Goal: Navigation & Orientation: Understand site structure

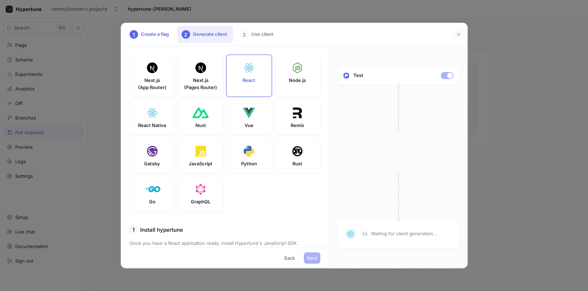
scroll to position [183, 0]
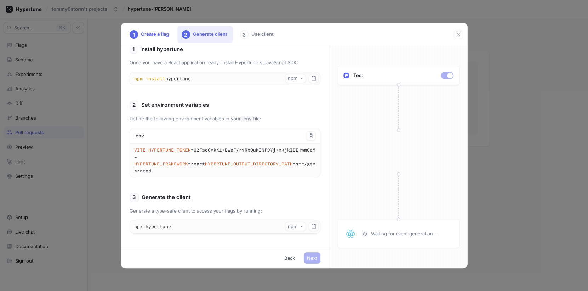
click at [320, 250] on div "Next Back" at bounding box center [225, 257] width 208 height 20
click at [300, 255] on div "Next Back" at bounding box center [225, 257] width 208 height 20
drag, startPoint x: 408, startPoint y: 117, endPoint x: 416, endPoint y: 82, distance: 36.0
click at [410, 105] on div "Test Waiting for client generation..." at bounding box center [398, 156] width 139 height 221
click at [457, 34] on icon "button" at bounding box center [459, 35] width 6 height 6
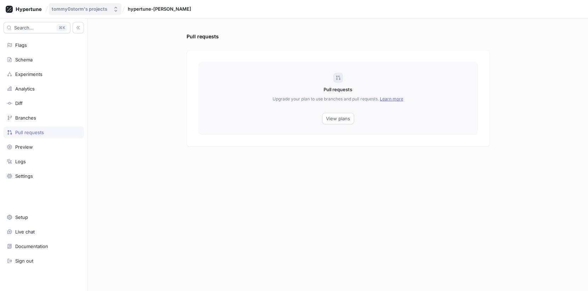
click at [57, 7] on div "tommy0storm's projects" at bounding box center [80, 9] width 56 height 6
click at [27, 10] on icon at bounding box center [29, 9] width 26 height 5
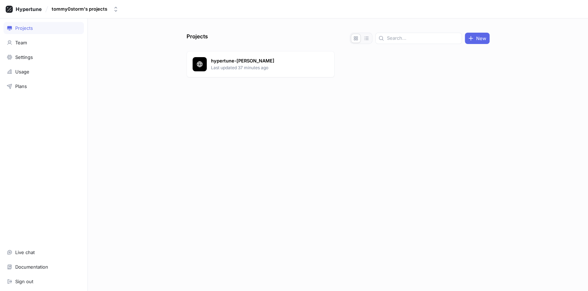
click at [22, 32] on div "Projects" at bounding box center [44, 28] width 80 height 12
click at [21, 43] on div "Team" at bounding box center [21, 43] width 12 height 6
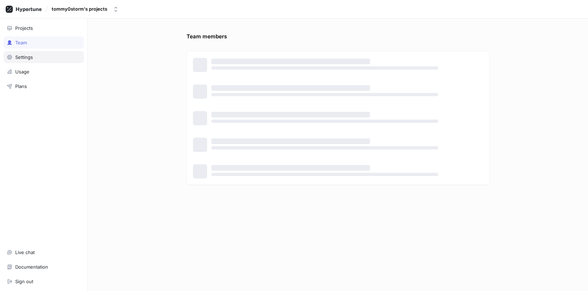
click at [21, 60] on div "Settings" at bounding box center [44, 57] width 80 height 12
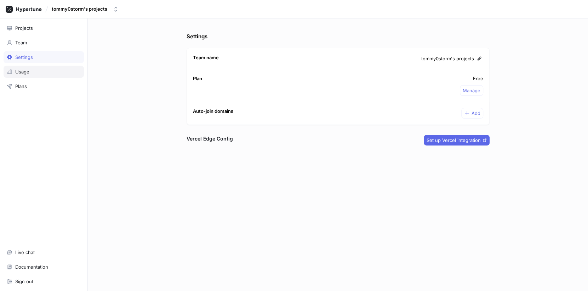
click at [21, 72] on div "Usage" at bounding box center [22, 72] width 14 height 6
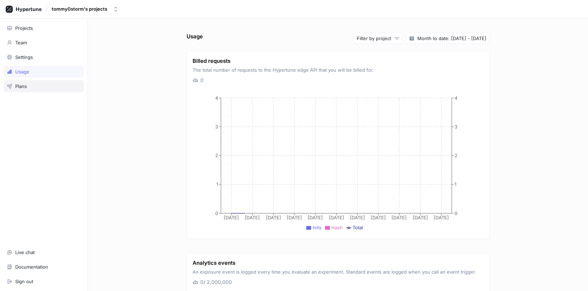
click at [21, 86] on div "Plans" at bounding box center [21, 86] width 12 height 6
